Goal: Communication & Community: Answer question/provide support

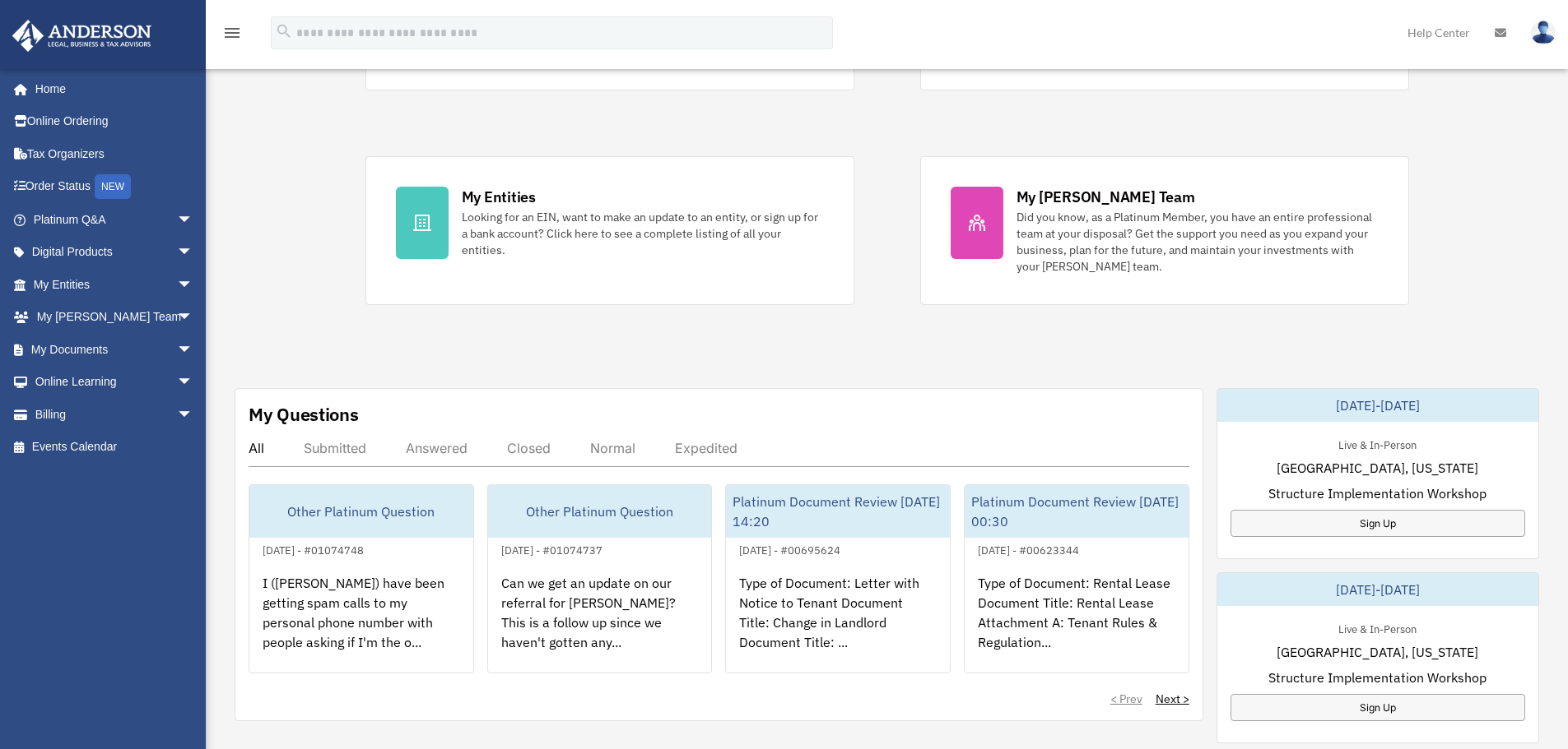
scroll to position [329, 0]
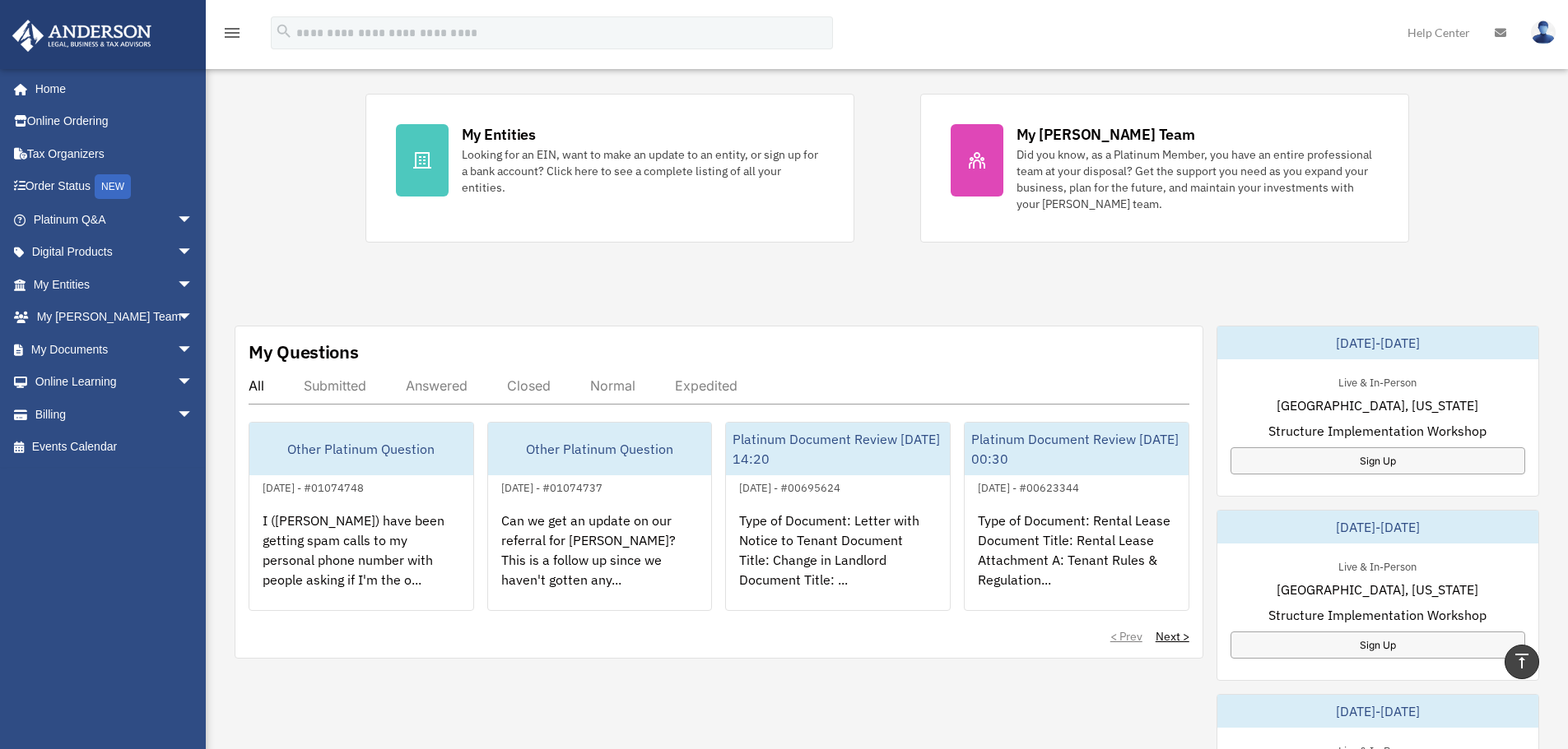
click at [434, 388] on div "Answered" at bounding box center [437, 385] width 62 height 17
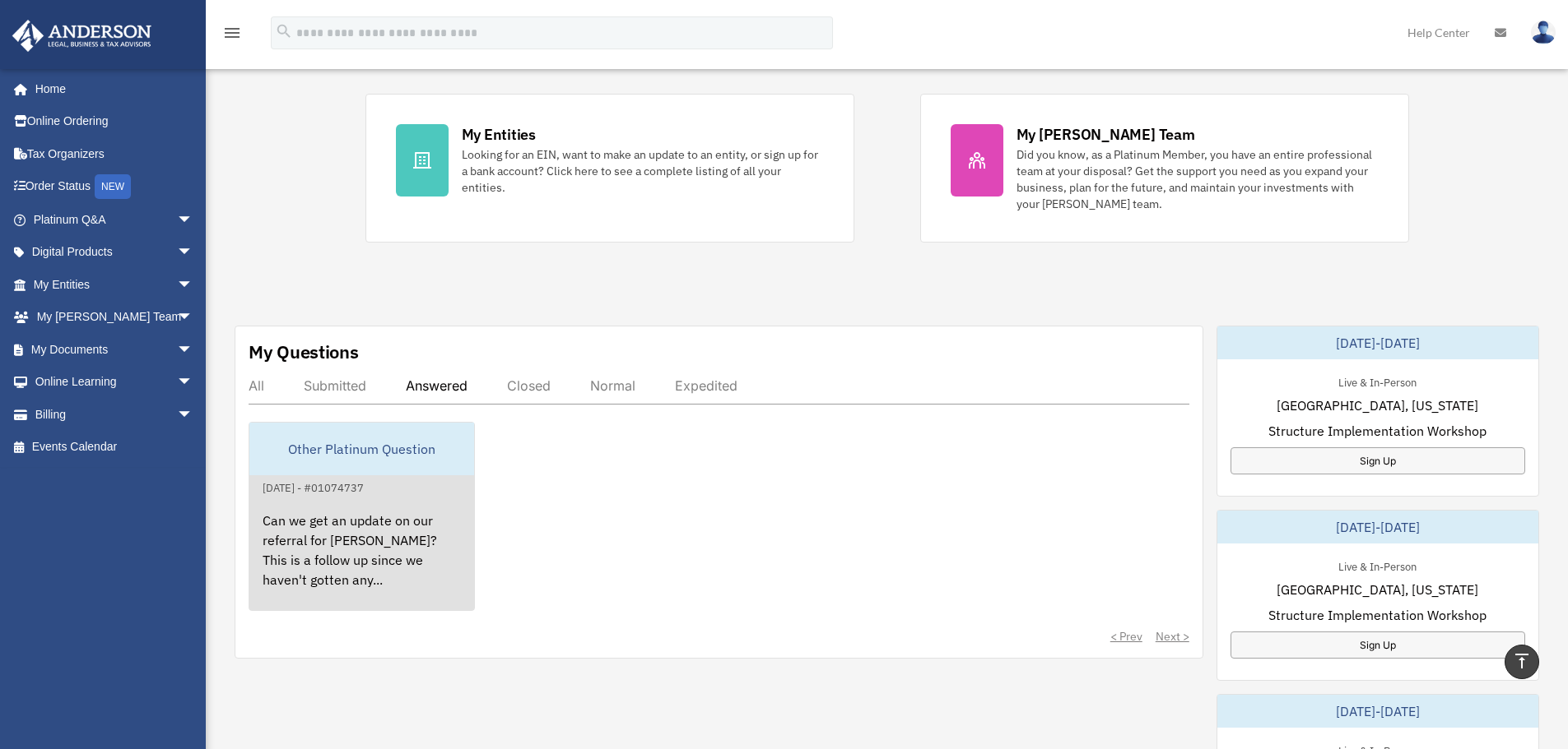
click at [400, 540] on div "Can we get an update on our referral for [PERSON_NAME]? This is a follow up sin…" at bounding box center [361, 561] width 225 height 128
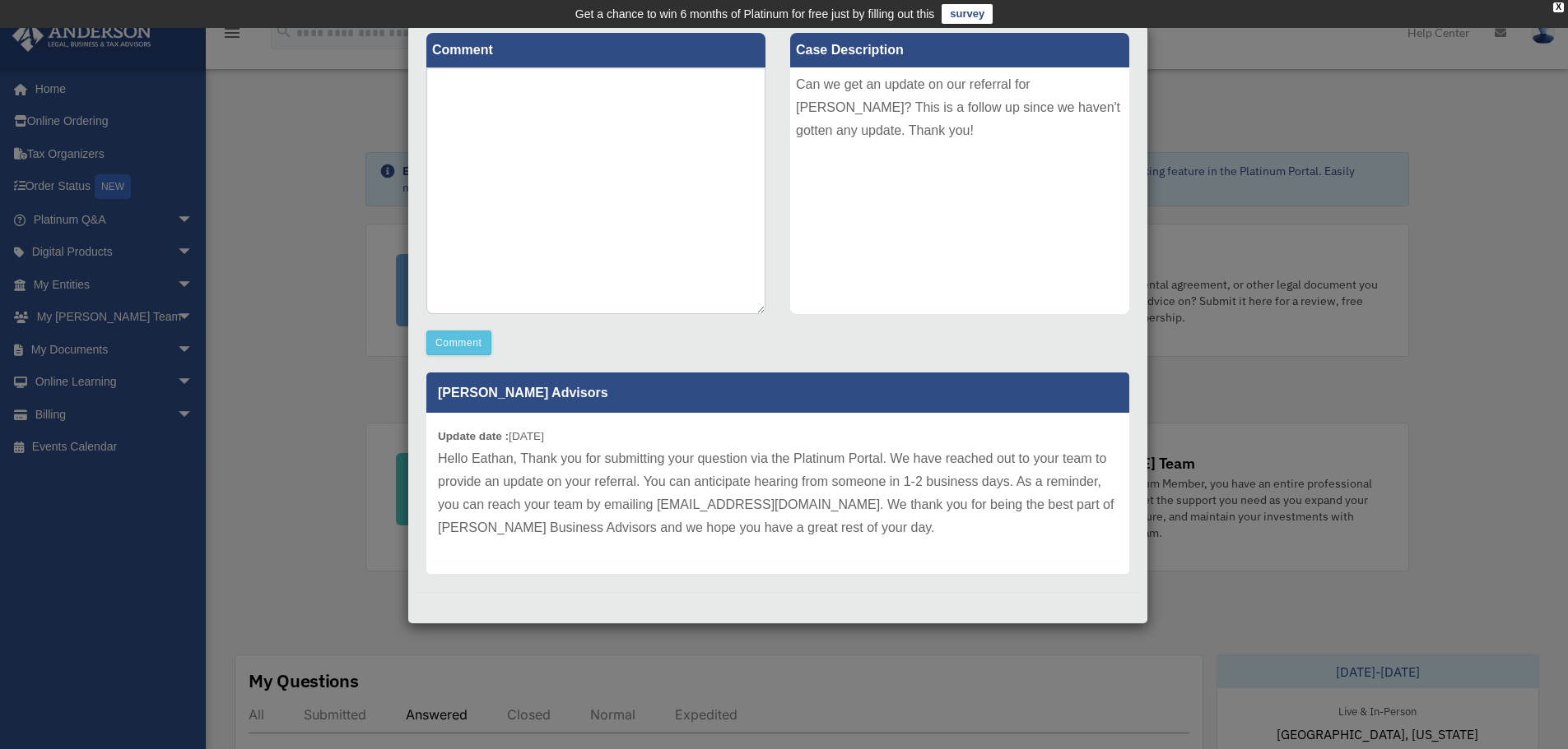
scroll to position [0, 0]
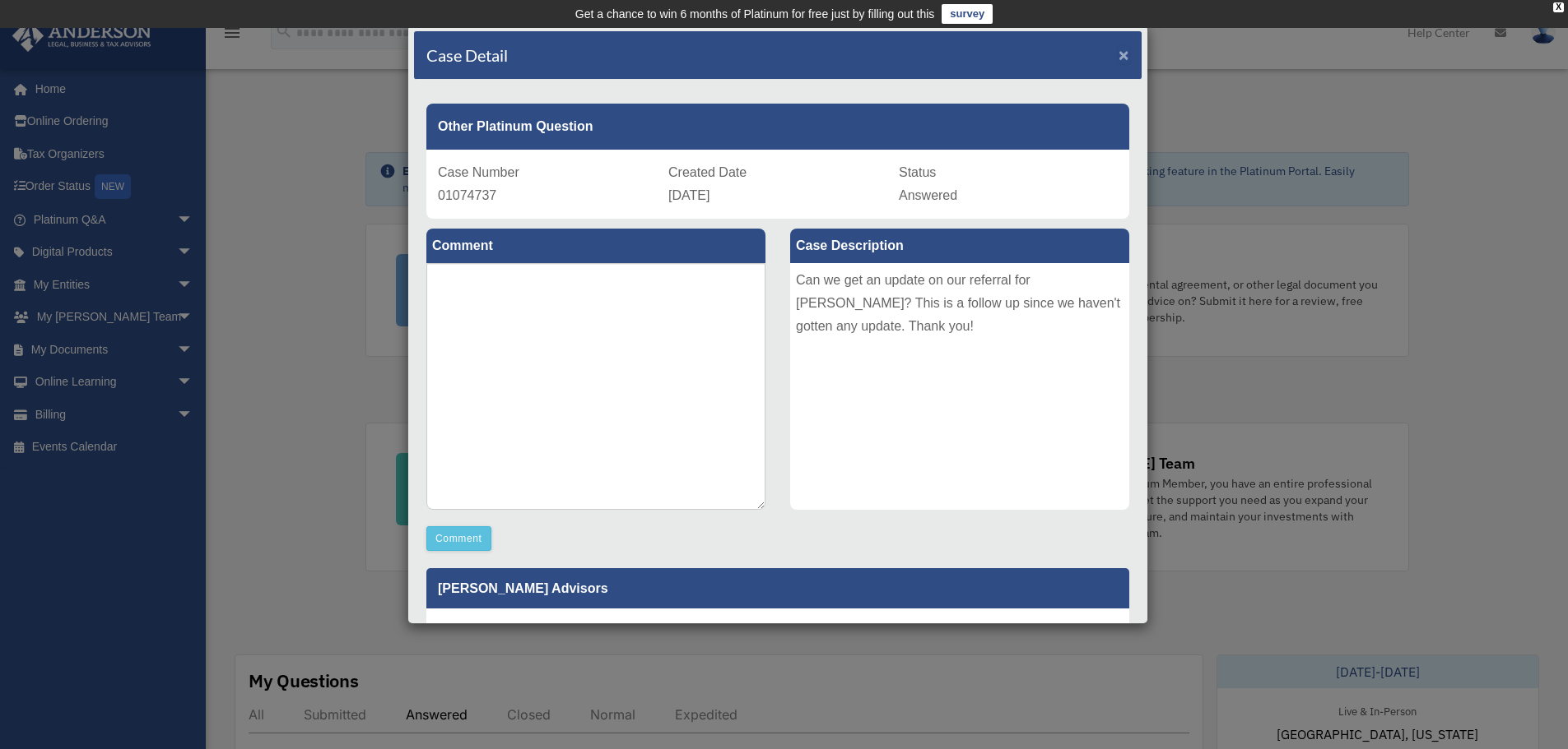
click at [1118, 50] on span "×" at bounding box center [1123, 54] width 11 height 19
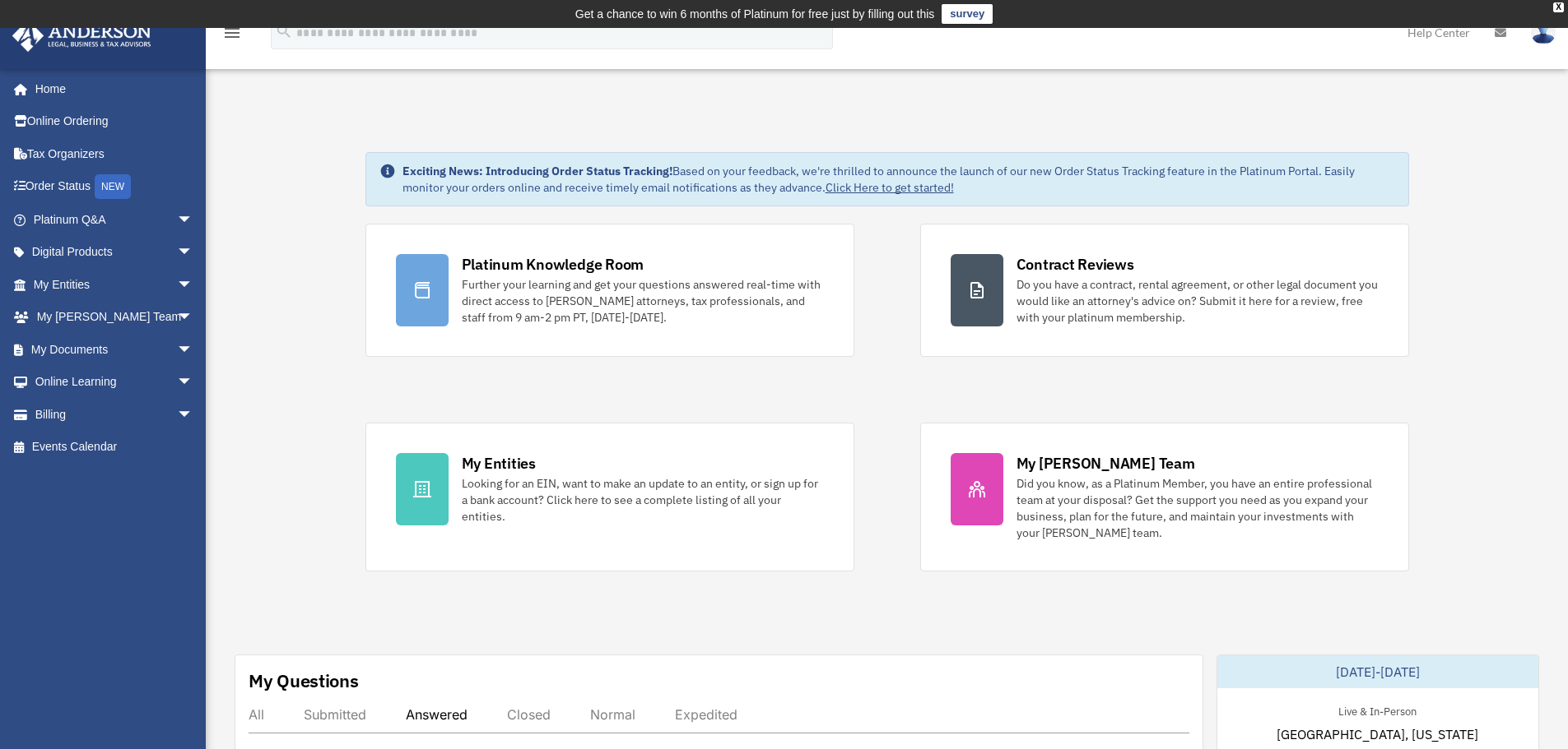
scroll to position [470, 0]
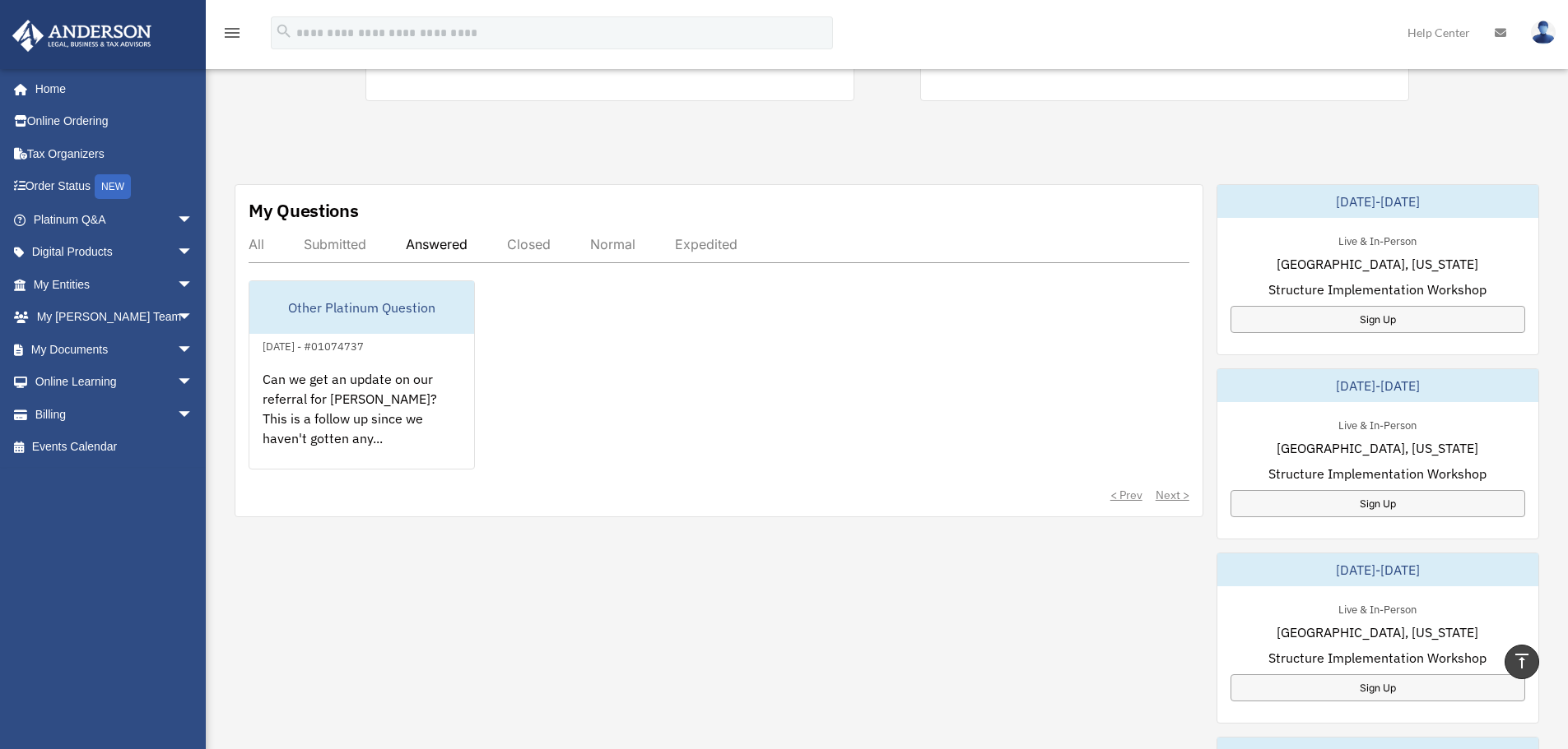
click at [328, 236] on div "Submitted" at bounding box center [335, 244] width 63 height 17
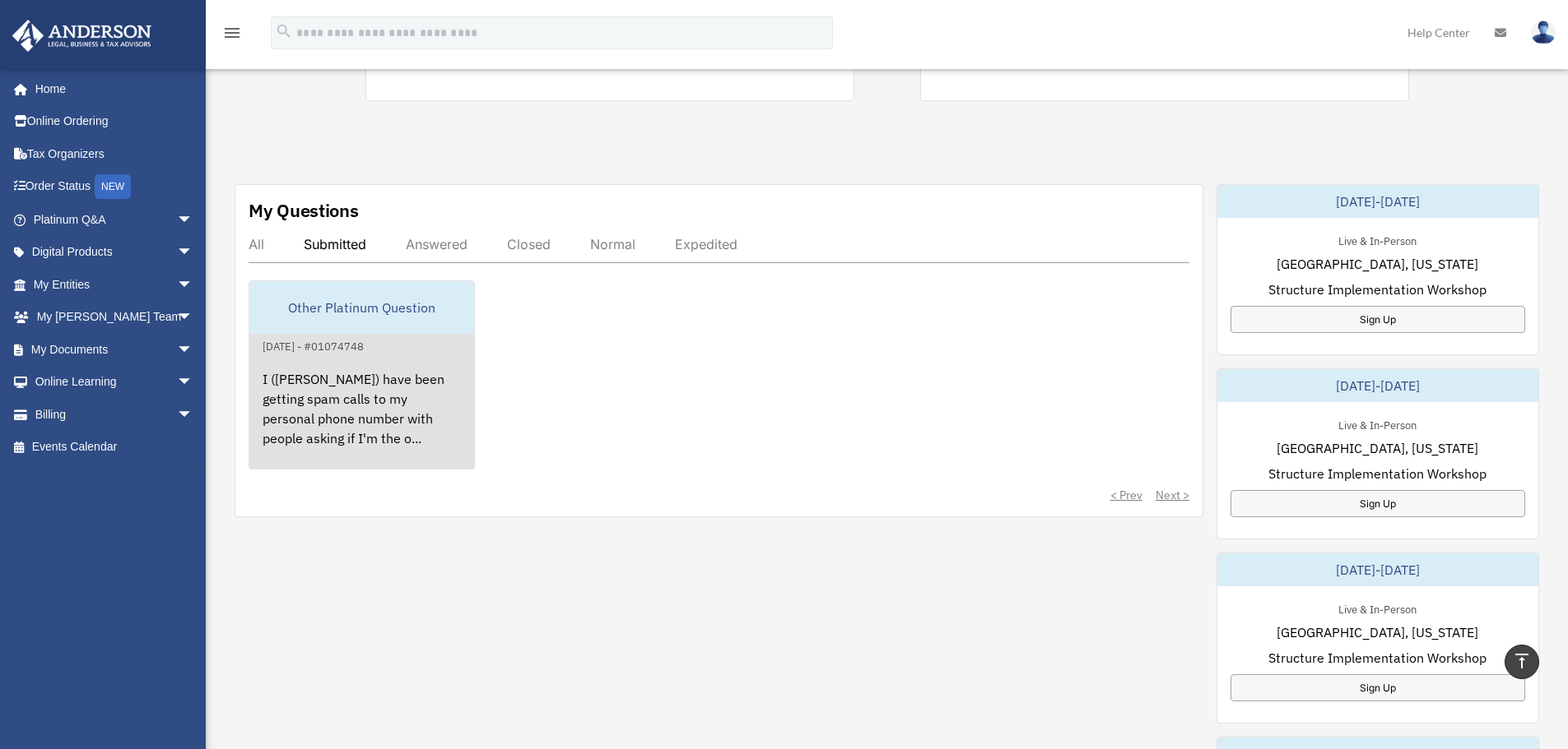
click at [411, 412] on div "I ([PERSON_NAME]) have been getting spam calls to my personal phone number with…" at bounding box center [361, 420] width 225 height 128
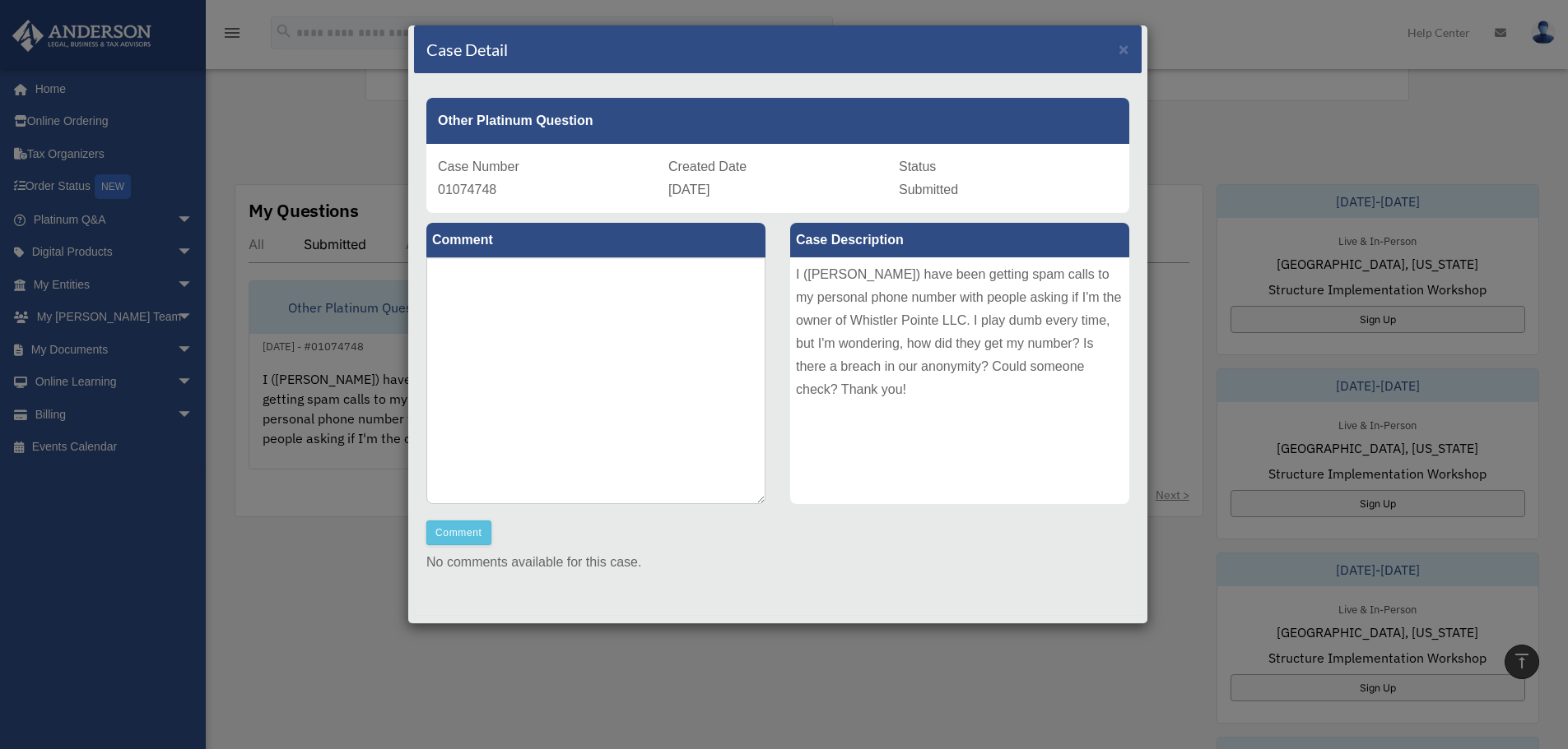
scroll to position [0, 0]
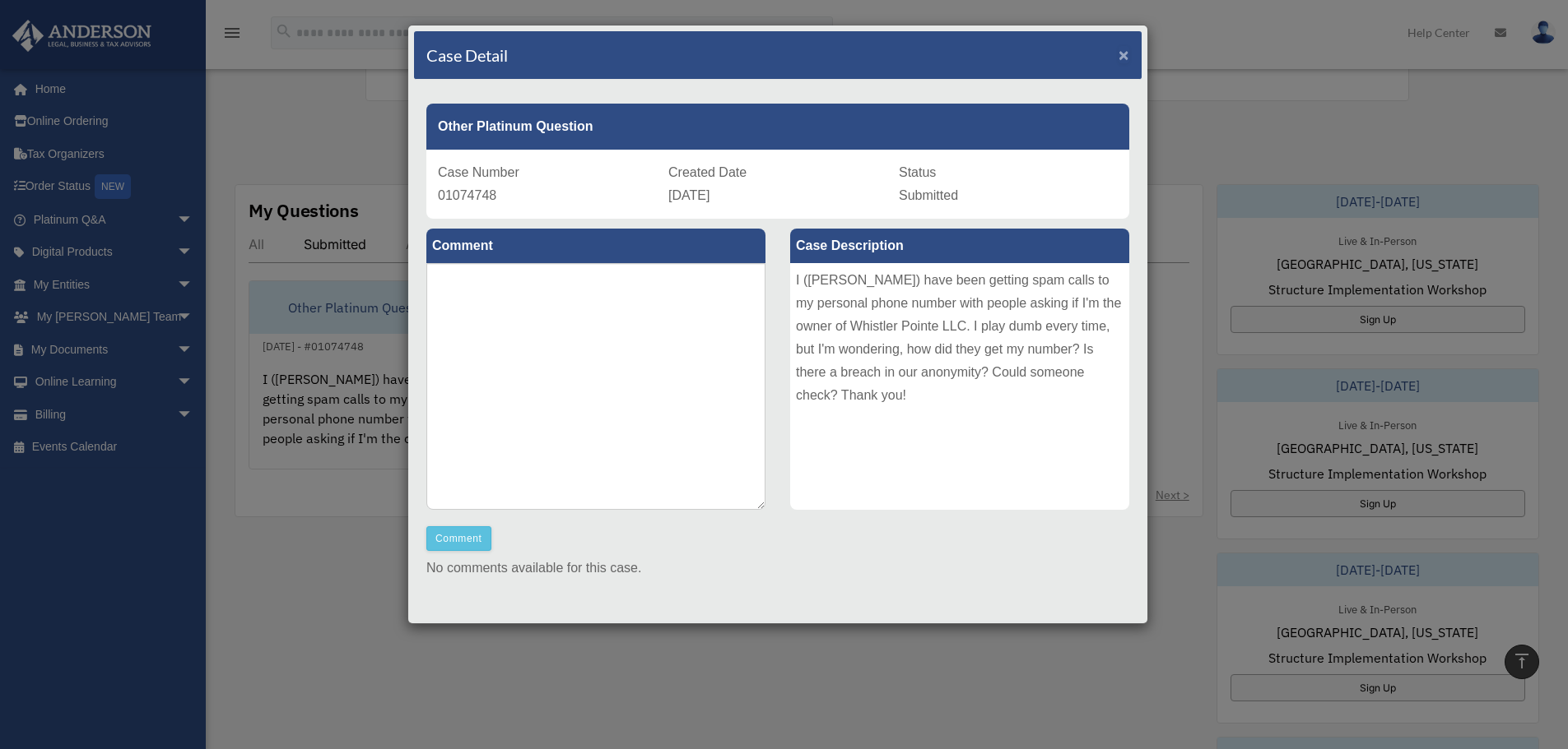
click at [1118, 47] on span "×" at bounding box center [1123, 54] width 11 height 19
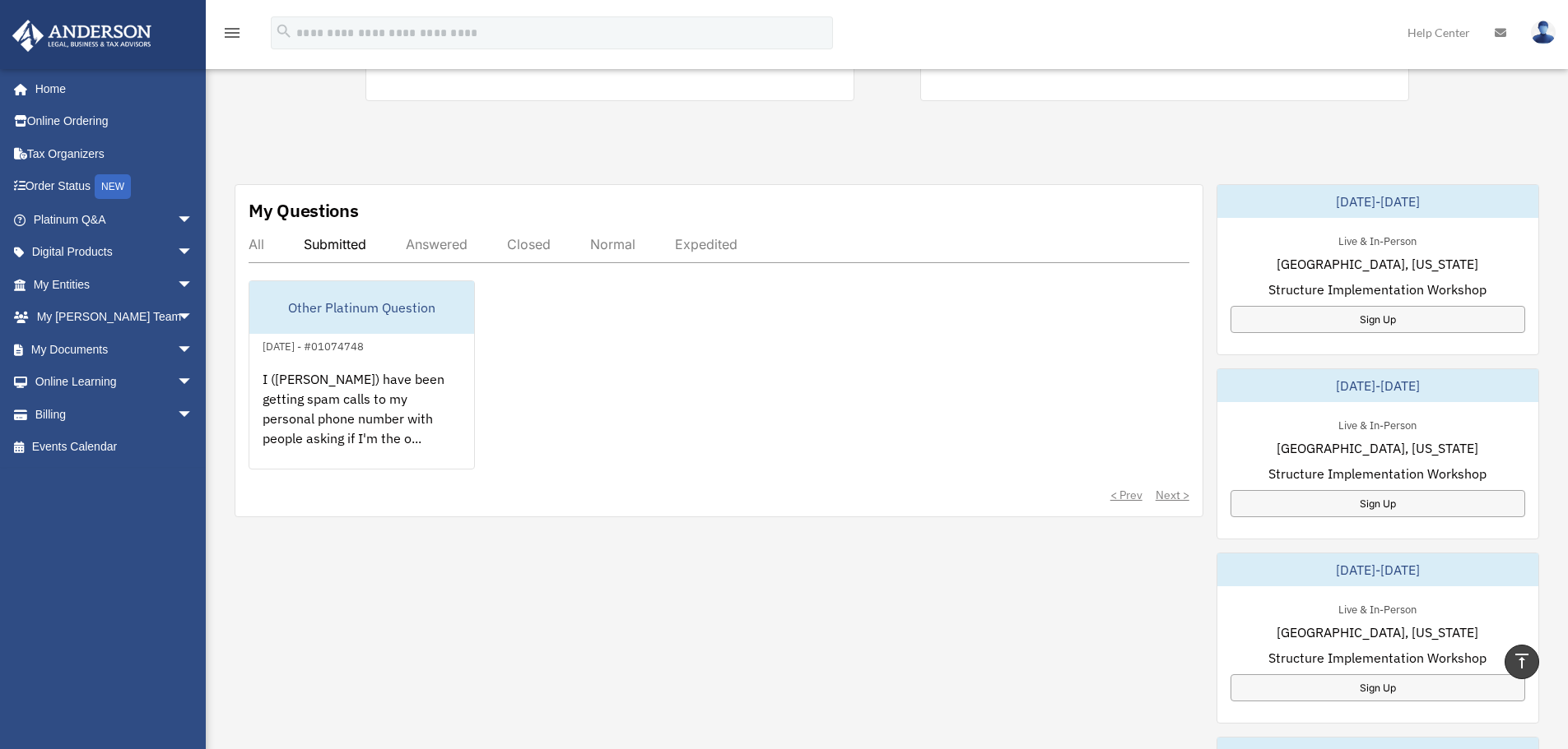
click at [423, 242] on div "Answered" at bounding box center [437, 244] width 62 height 17
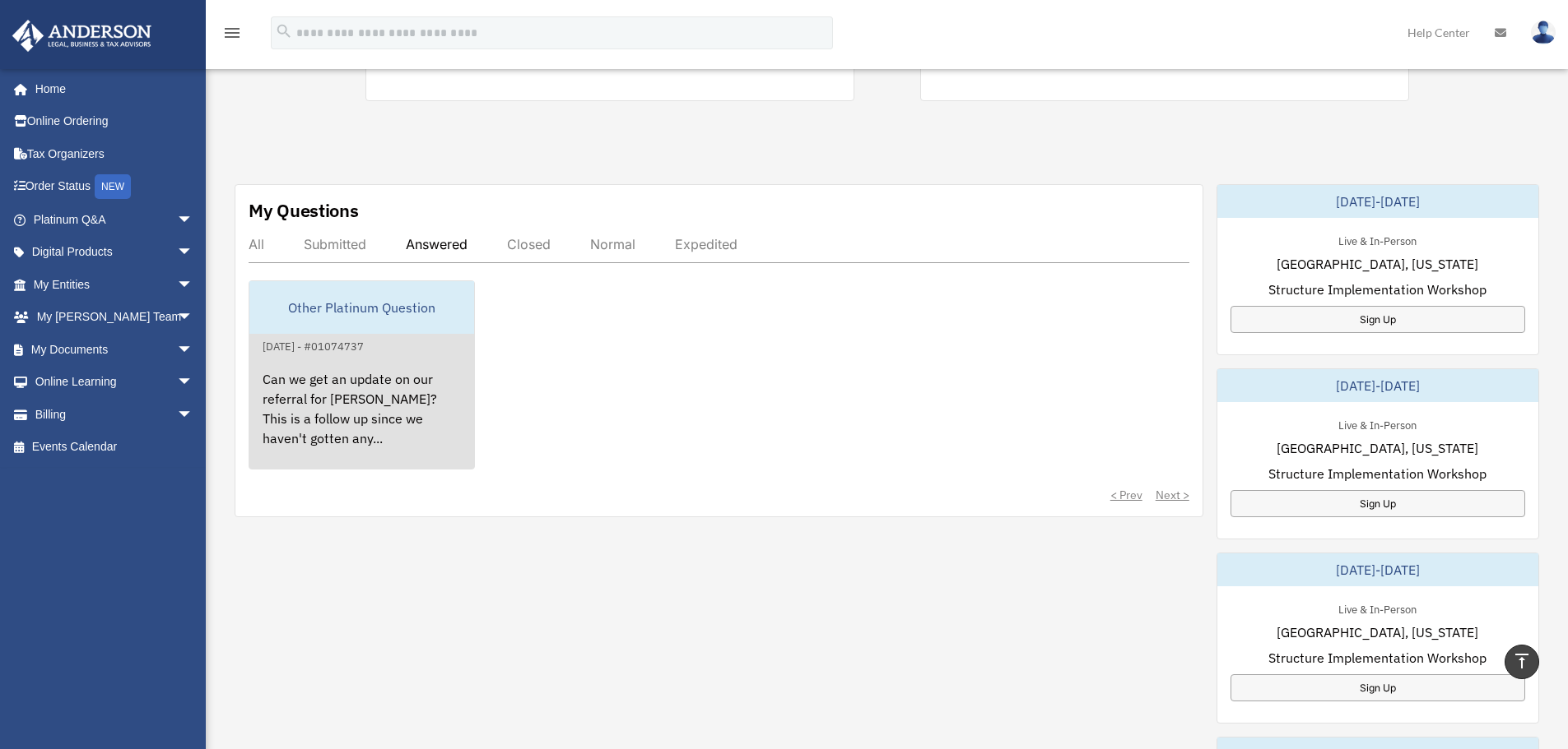
click at [371, 390] on div "Can we get an update on our referral for [PERSON_NAME]? This is a follow up sin…" at bounding box center [361, 420] width 225 height 128
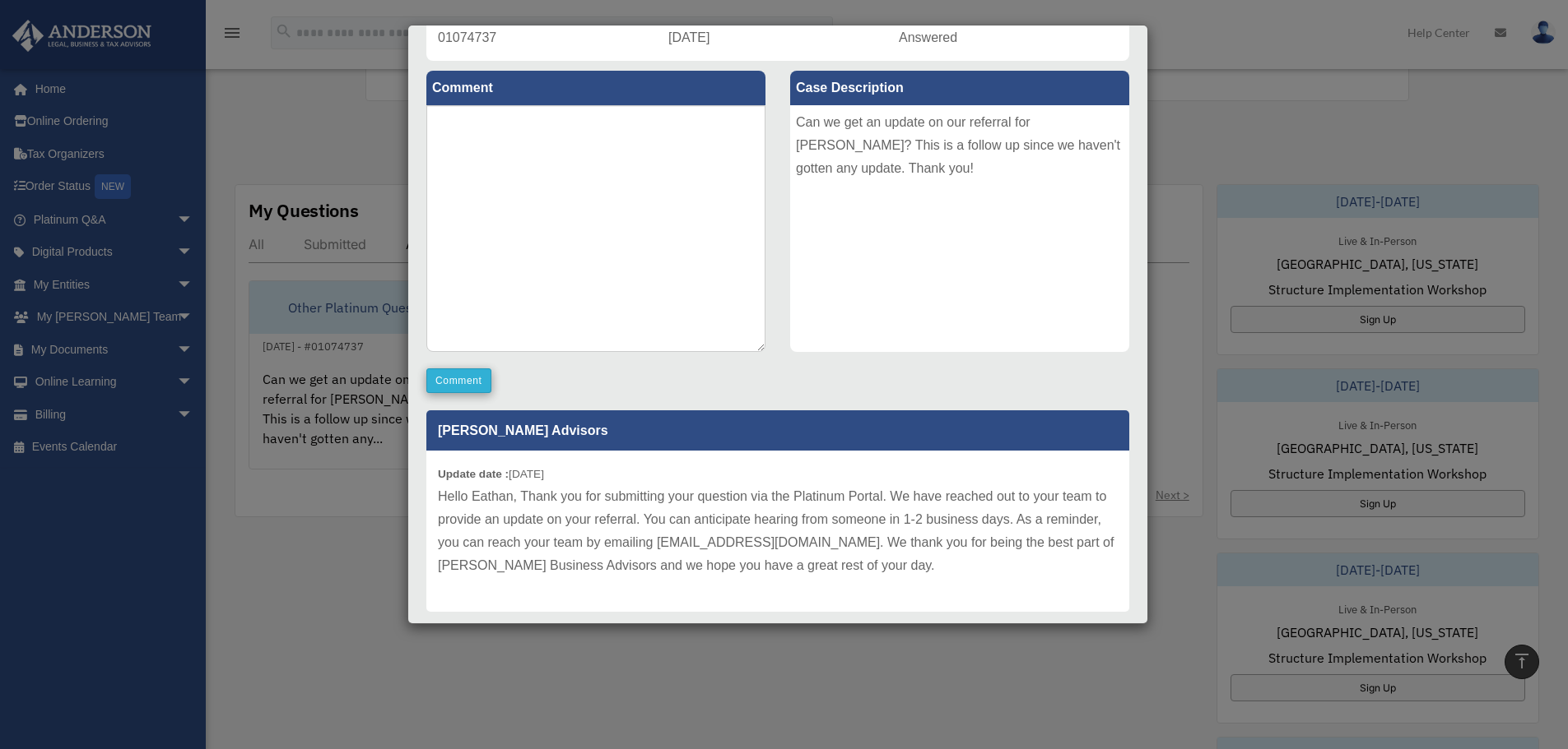
scroll to position [165, 0]
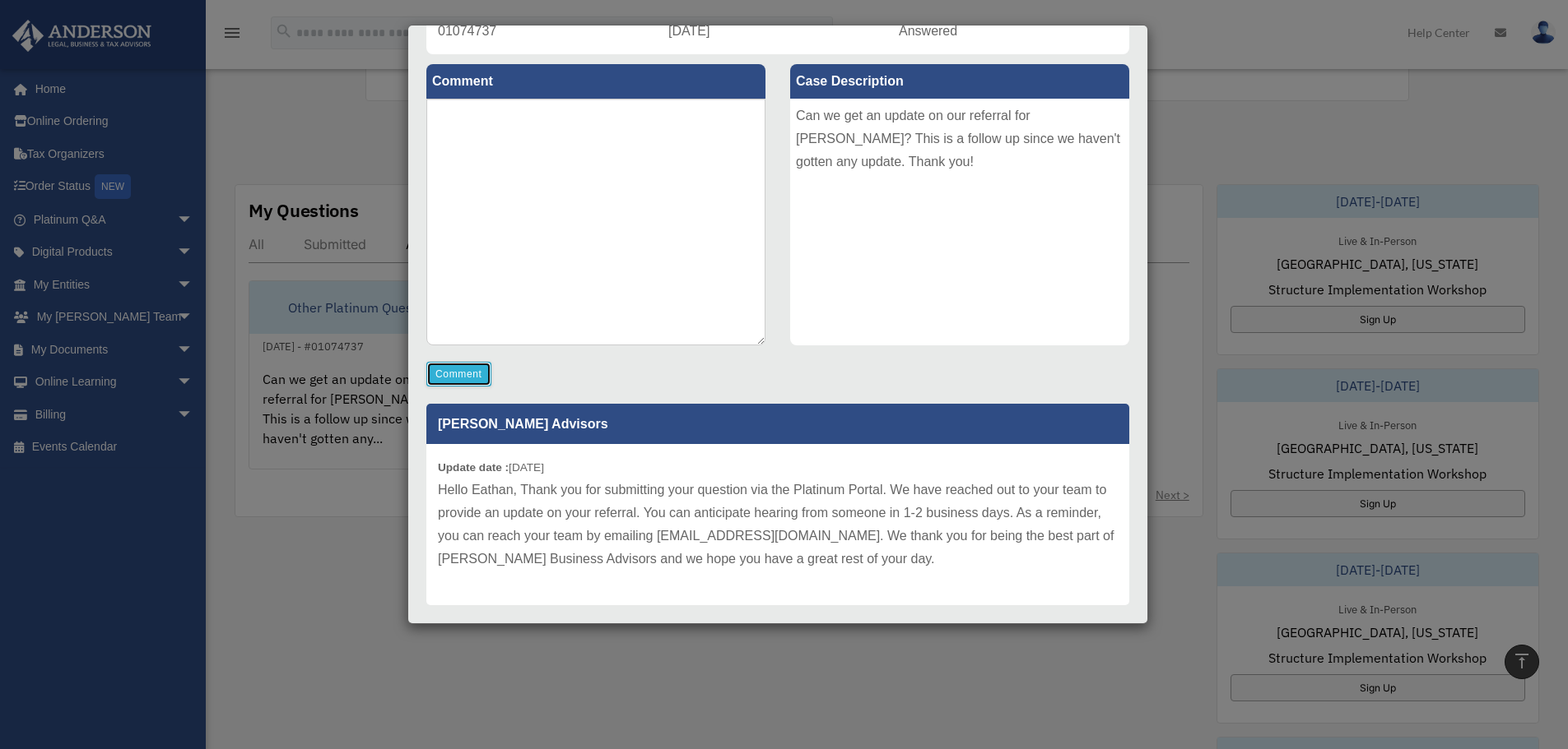
click at [448, 373] on button "Comment" at bounding box center [458, 374] width 65 height 25
click at [576, 188] on textarea at bounding box center [595, 221] width 339 height 247
type textarea "**********"
click at [454, 366] on button "Comment" at bounding box center [458, 374] width 65 height 25
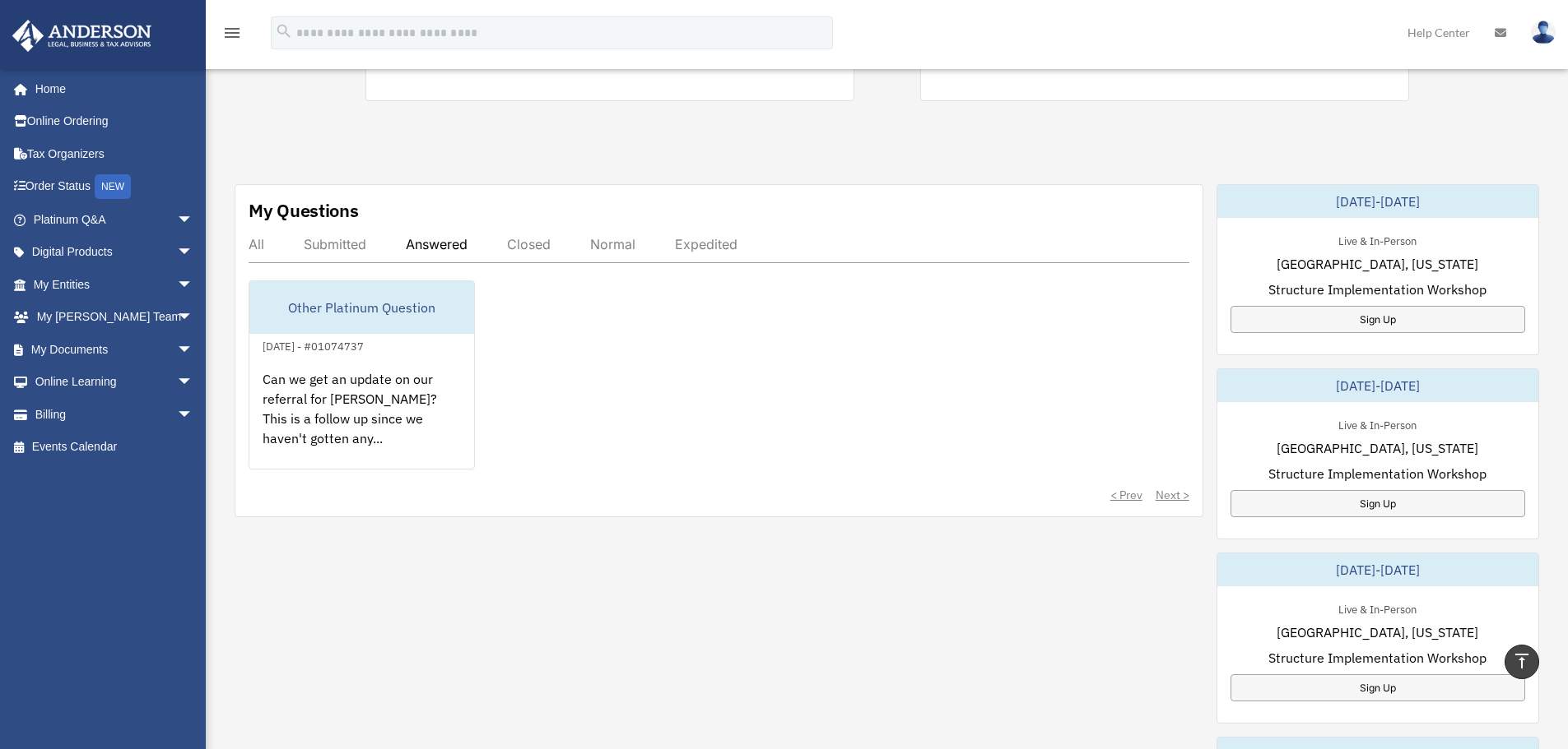
scroll to position [0, 0]
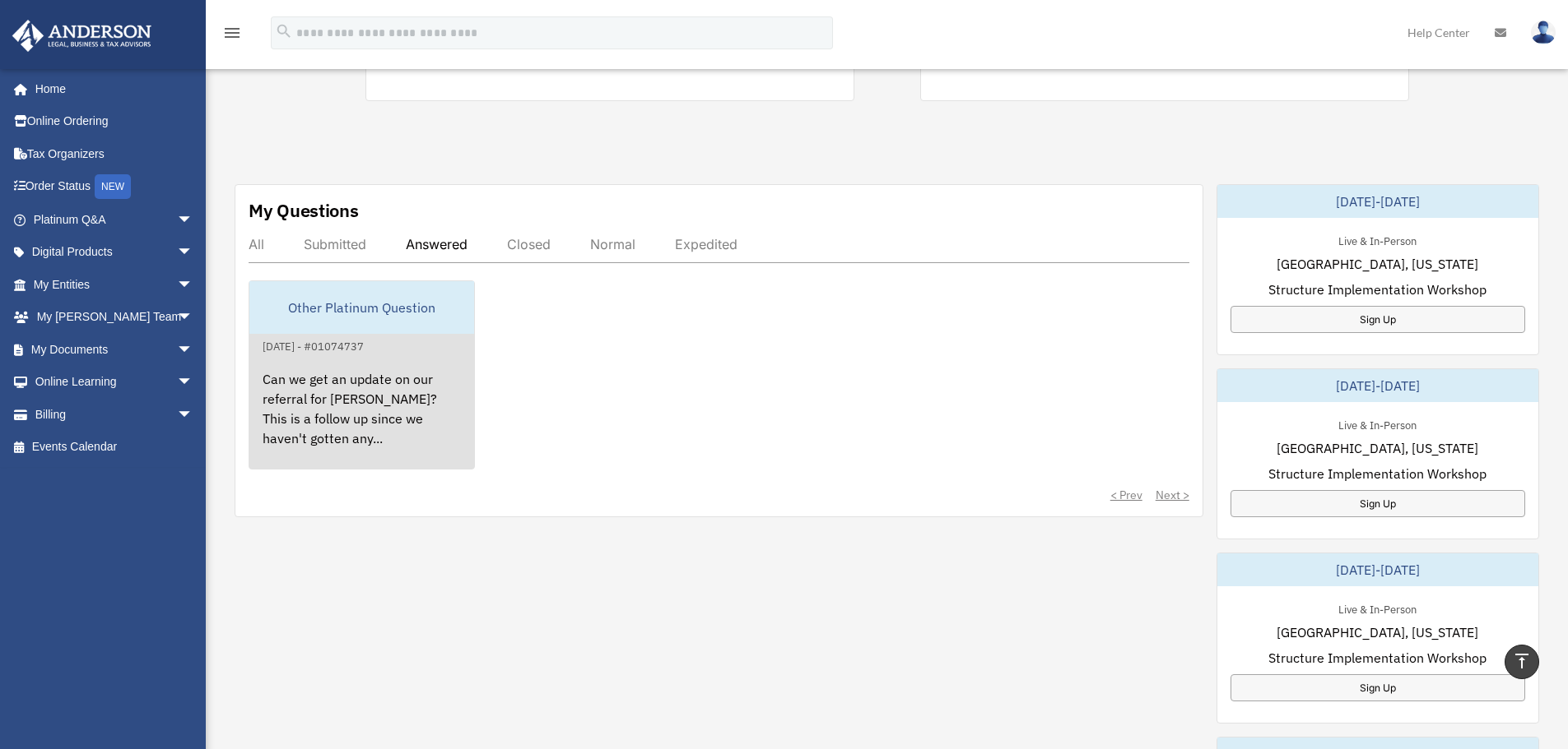
click at [360, 387] on div "Can we get an update on our referral for [PERSON_NAME]? This is a follow up sin…" at bounding box center [361, 420] width 225 height 128
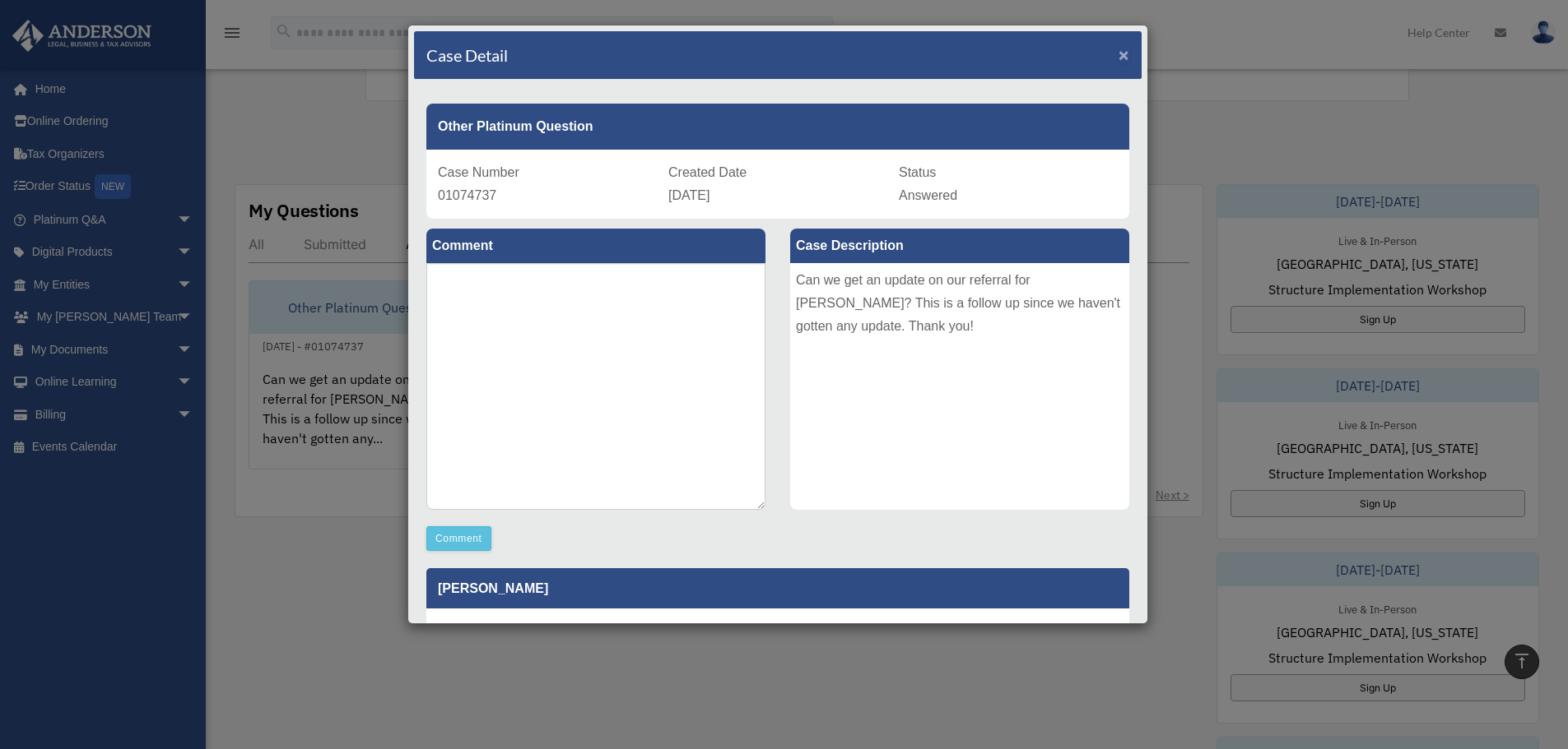
click at [1118, 52] on span "×" at bounding box center [1123, 54] width 11 height 19
